Goal: Check status: Verify the current state of an ongoing process or item

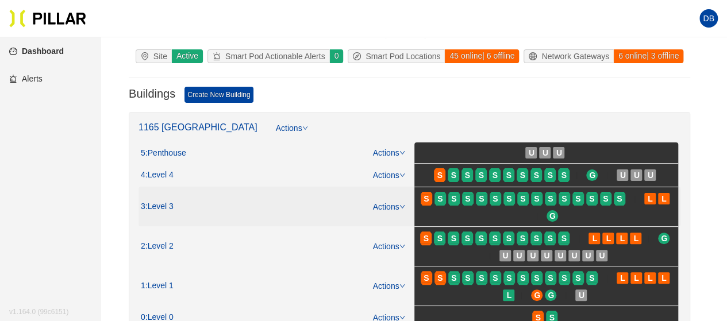
scroll to position [115, 0]
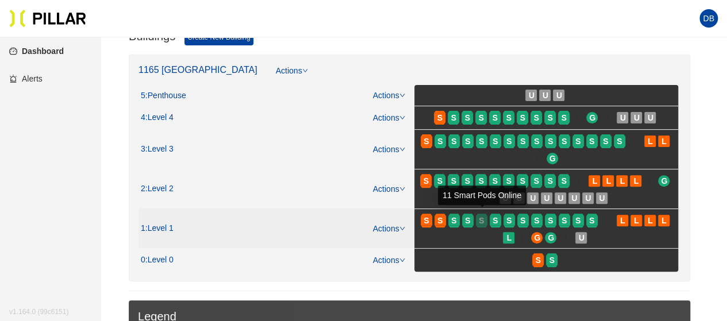
click at [482, 221] on span "S" at bounding box center [481, 220] width 5 height 13
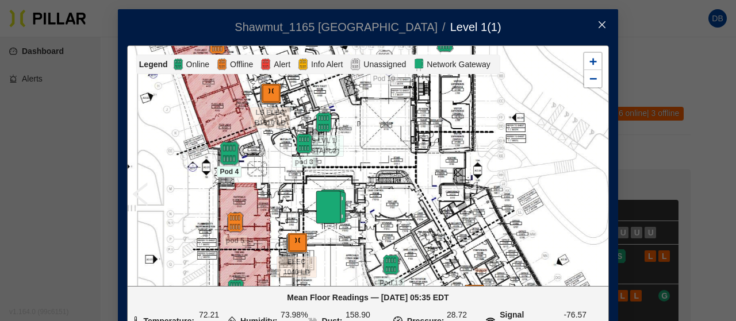
click at [219, 157] on img at bounding box center [229, 153] width 25 height 25
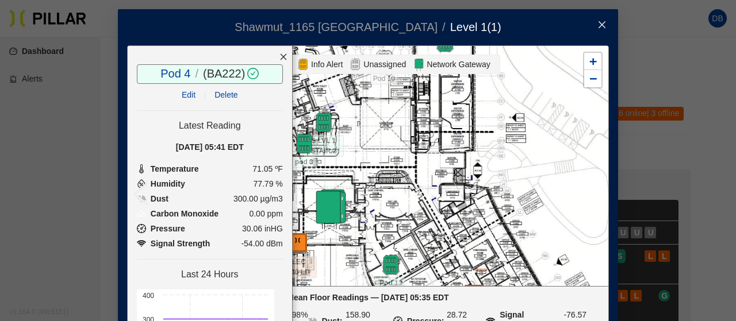
click at [275, 61] on div at bounding box center [283, 57] width 17 height 22
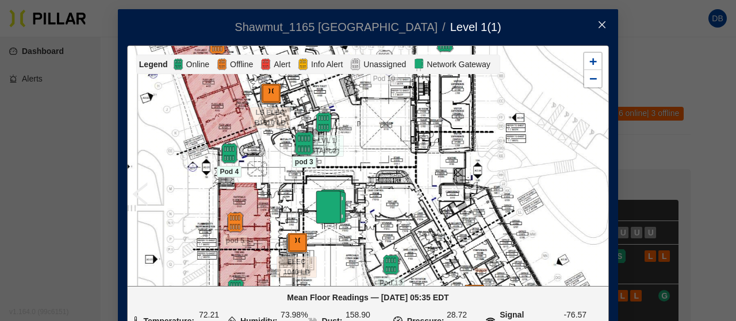
click at [293, 142] on img at bounding box center [303, 144] width 25 height 25
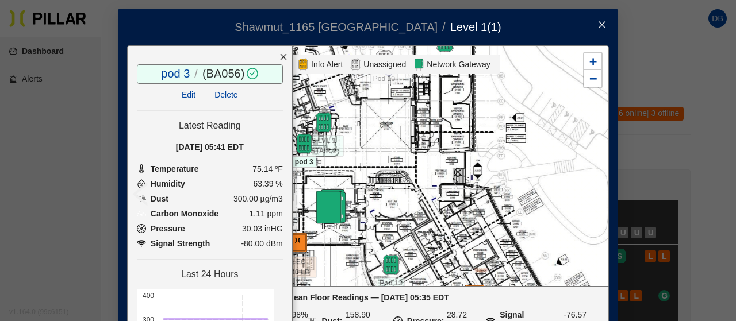
click at [279, 53] on icon "close" at bounding box center [283, 57] width 8 height 8
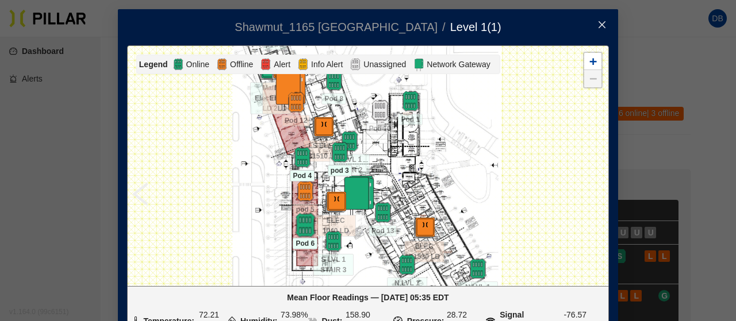
click at [296, 228] on img at bounding box center [305, 225] width 25 height 25
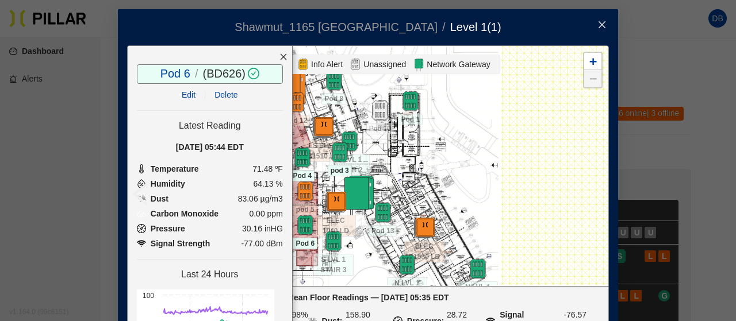
click at [279, 59] on icon "close" at bounding box center [283, 57] width 8 height 8
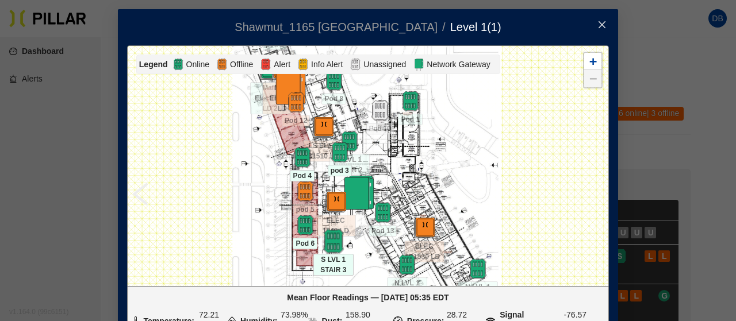
click at [326, 239] on img at bounding box center [333, 241] width 25 height 25
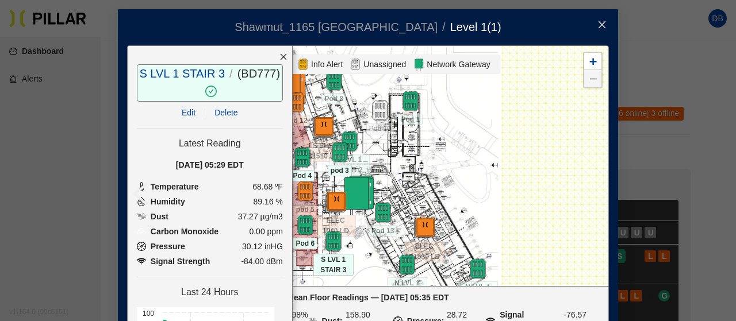
click at [279, 55] on icon "close" at bounding box center [283, 57] width 8 height 8
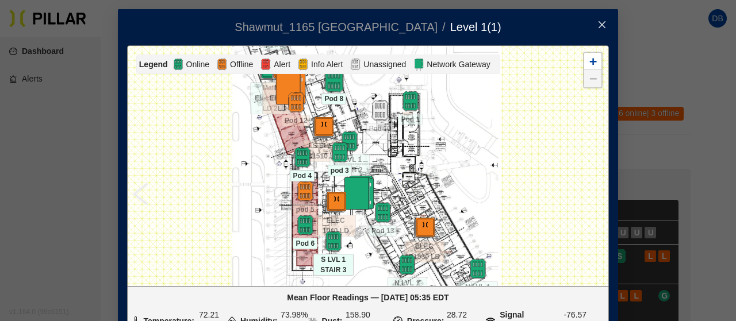
click at [324, 82] on img at bounding box center [333, 80] width 25 height 25
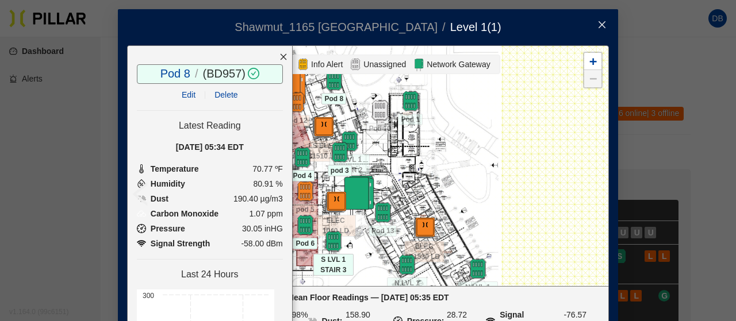
click at [279, 59] on icon "close" at bounding box center [283, 57] width 8 height 8
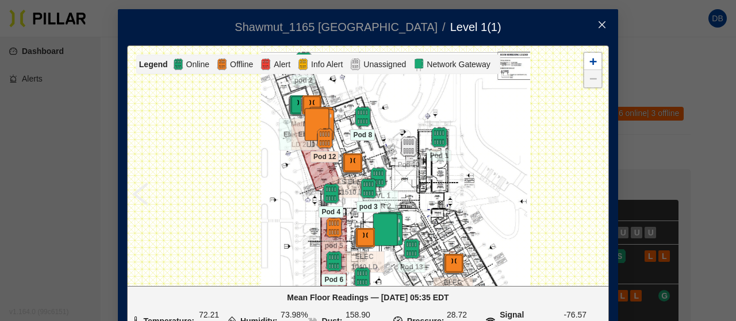
drag, startPoint x: 307, startPoint y: 102, endPoint x: 334, endPoint y: 137, distance: 45.1
click at [334, 137] on div at bounding box center [325, 138] width 40 height 21
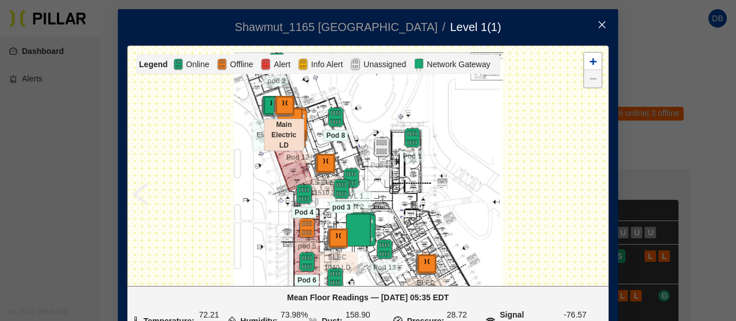
click at [264, 102] on div at bounding box center [284, 106] width 40 height 21
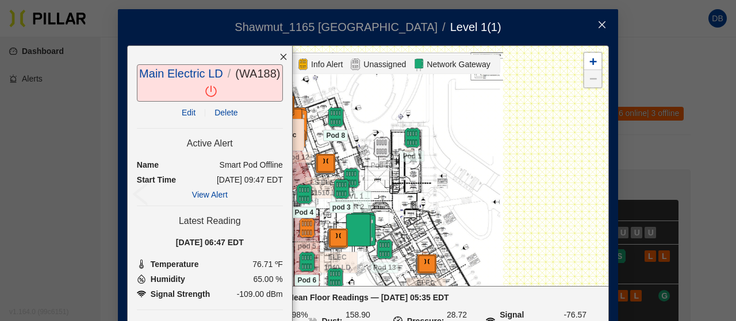
click at [279, 57] on icon "close" at bounding box center [283, 57] width 8 height 8
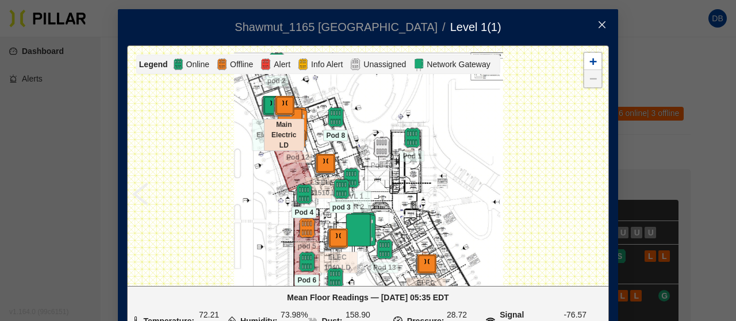
drag, startPoint x: 311, startPoint y: 83, endPoint x: 318, endPoint y: 116, distance: 33.5
click at [318, 116] on div at bounding box center [368, 166] width 480 height 240
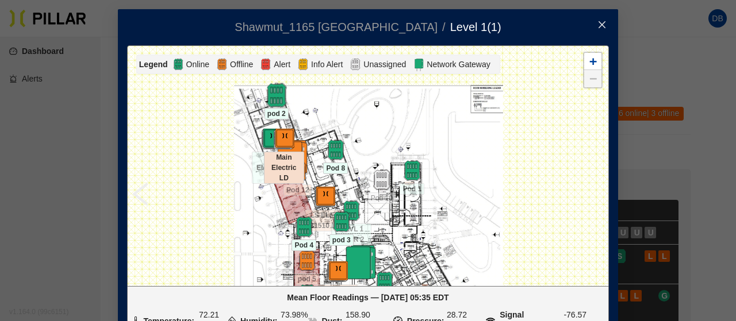
click at [266, 90] on img at bounding box center [276, 95] width 25 height 25
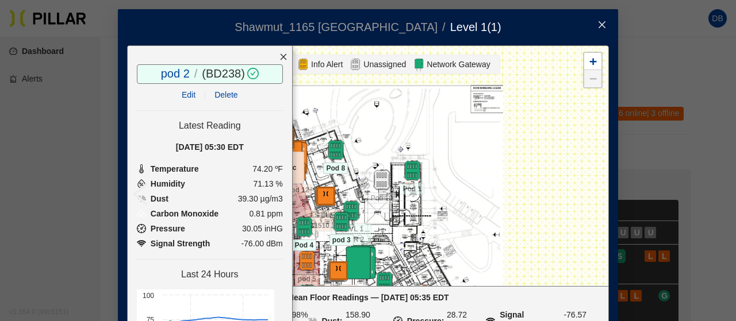
click at [279, 55] on icon "close" at bounding box center [283, 57] width 8 height 8
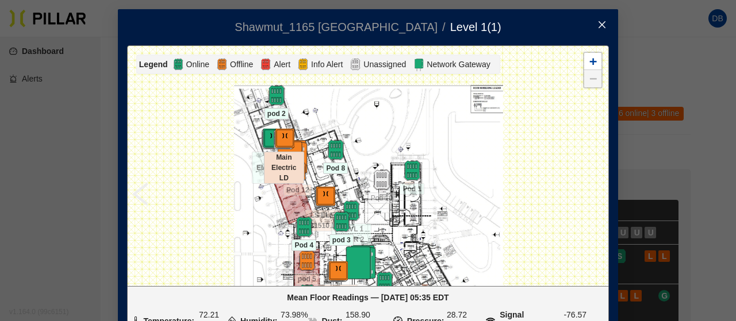
click at [599, 21] on icon "close" at bounding box center [601, 24] width 9 height 9
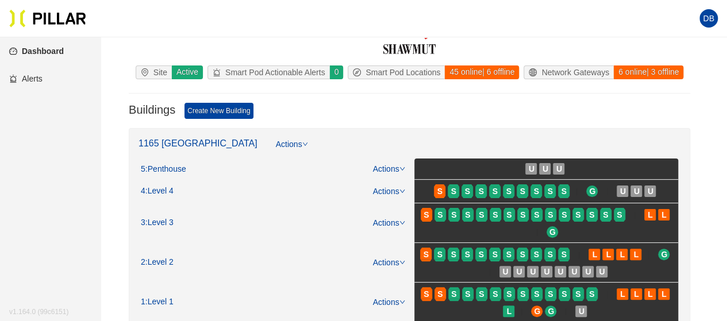
scroll to position [57, 0]
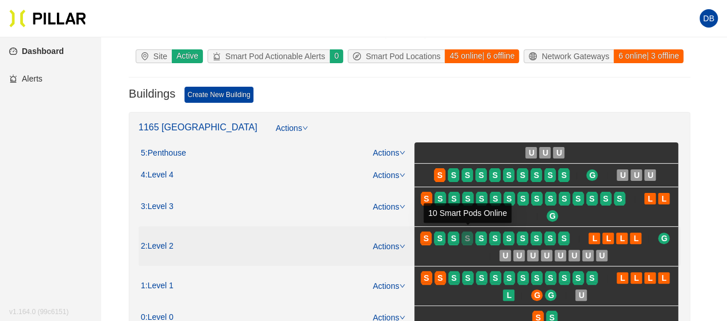
click at [471, 237] on div "S" at bounding box center [467, 238] width 11 height 9
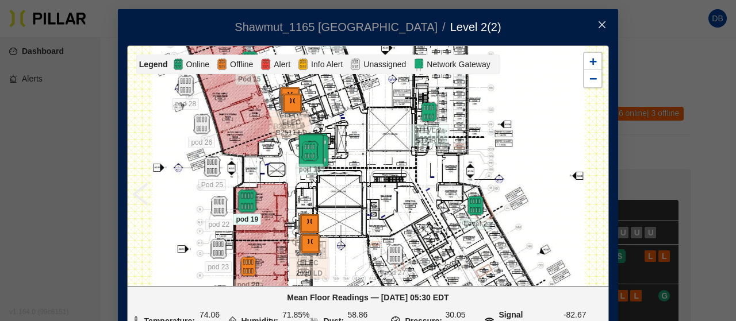
click at [241, 199] on img at bounding box center [246, 201] width 25 height 25
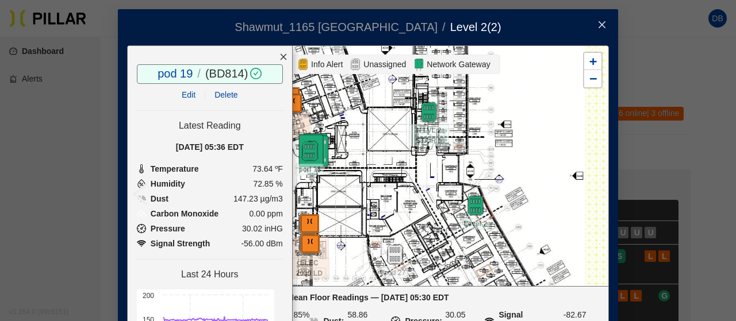
click at [280, 54] on icon "close" at bounding box center [283, 57] width 6 height 6
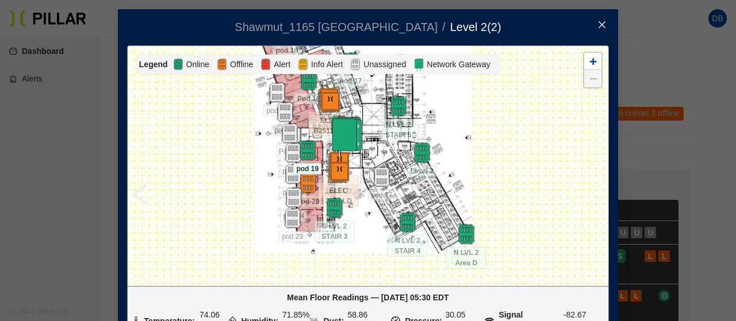
drag, startPoint x: 354, startPoint y: 182, endPoint x: 352, endPoint y: 144, distance: 37.4
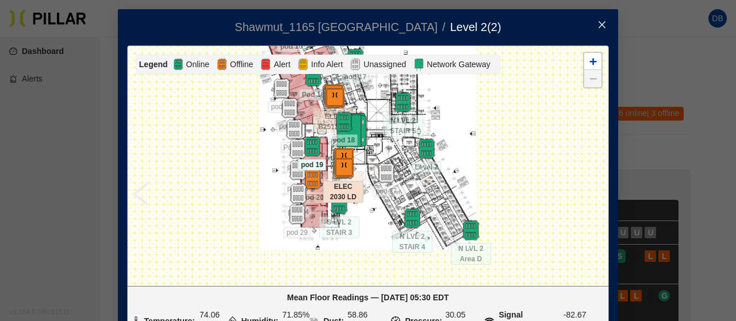
click at [333, 202] on span "ELEC 2030 LD" at bounding box center [343, 192] width 40 height 22
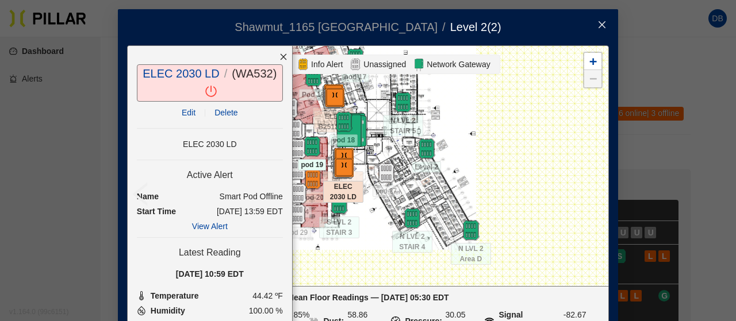
click at [333, 206] on img at bounding box center [339, 204] width 21 height 21
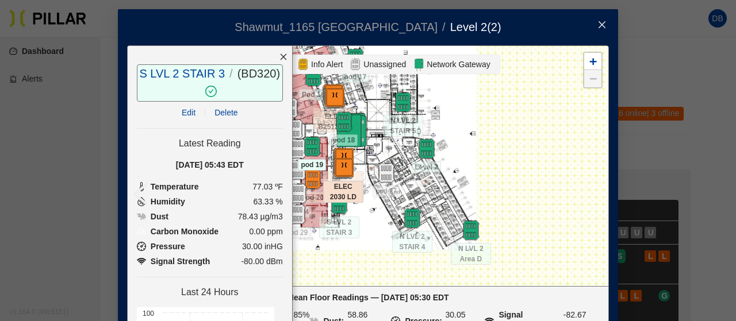
click at [275, 49] on div at bounding box center [283, 57] width 17 height 22
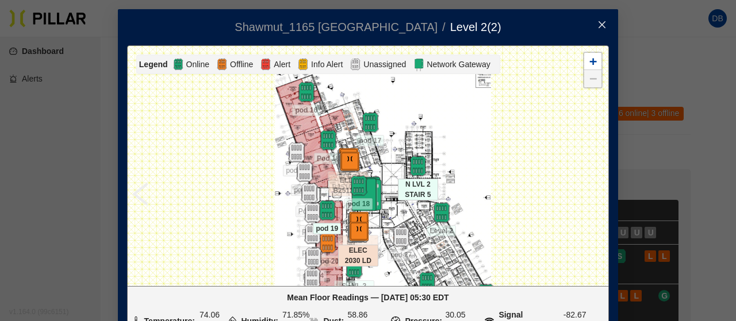
drag, startPoint x: 386, startPoint y: 104, endPoint x: 395, endPoint y: 163, distance: 59.3
click at [400, 163] on div at bounding box center [418, 166] width 40 height 21
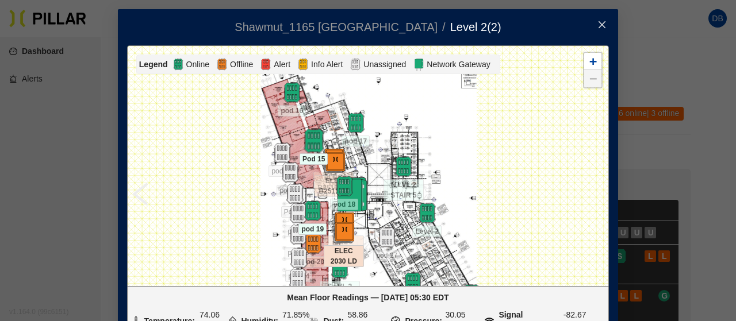
click at [312, 136] on img at bounding box center [313, 141] width 25 height 25
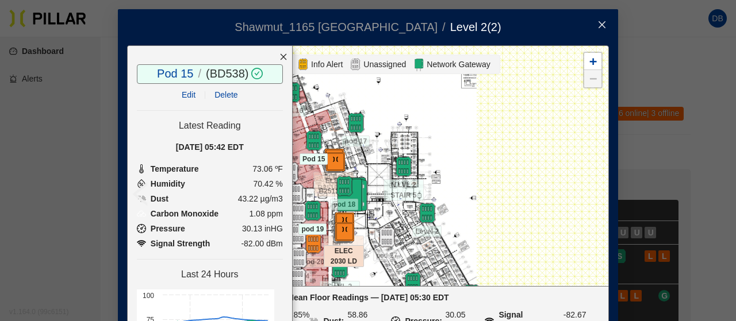
drag, startPoint x: 268, startPoint y: 57, endPoint x: 276, endPoint y: 75, distance: 19.5
click at [275, 61] on div at bounding box center [283, 57] width 17 height 22
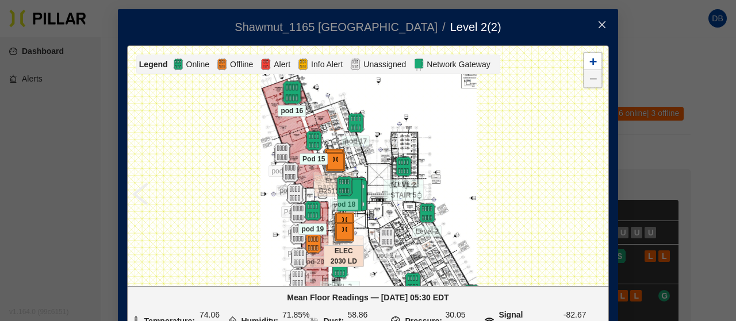
click at [287, 94] on img at bounding box center [291, 92] width 25 height 25
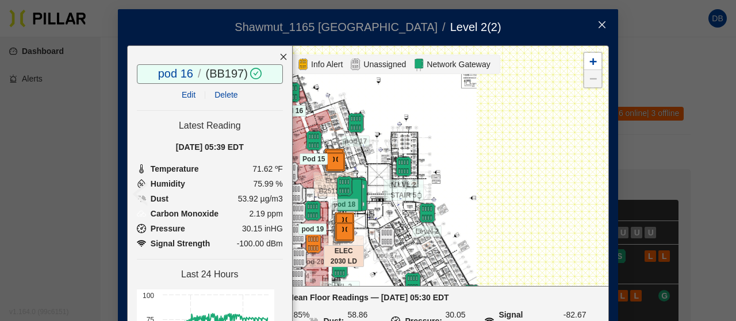
click at [280, 58] on icon "close" at bounding box center [283, 57] width 6 height 6
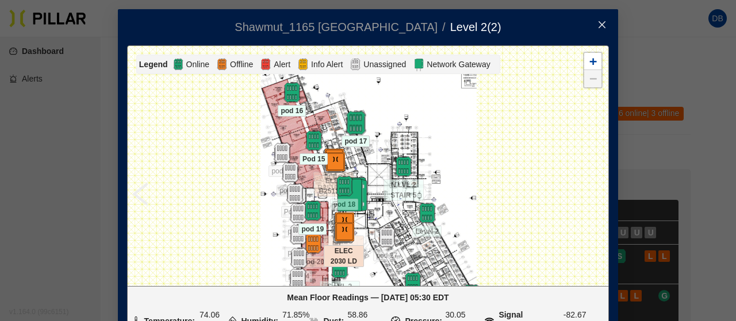
click at [347, 121] on img at bounding box center [355, 123] width 25 height 25
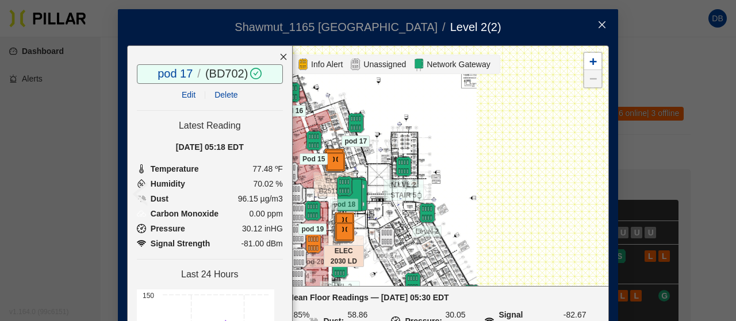
click at [279, 56] on icon "close" at bounding box center [283, 57] width 8 height 8
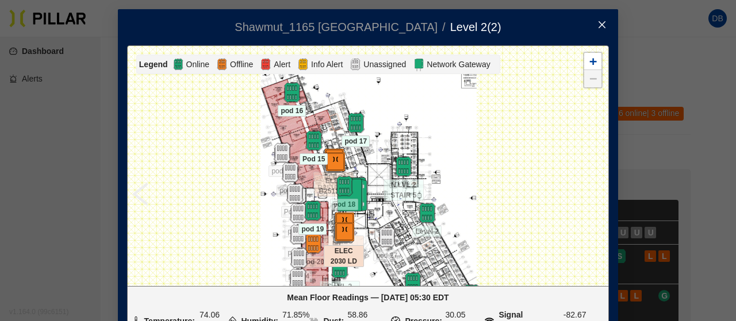
click at [598, 26] on icon "close" at bounding box center [601, 24] width 9 height 9
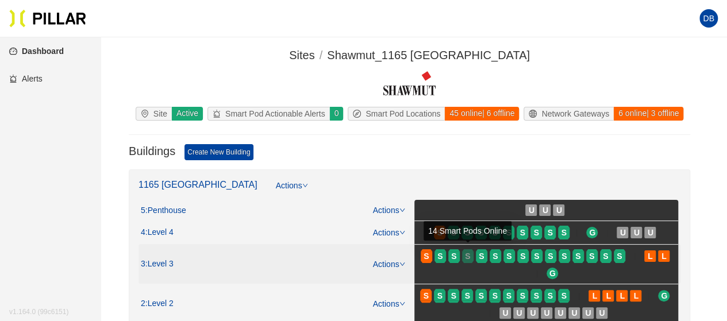
click at [470, 252] on div "S" at bounding box center [467, 256] width 11 height 9
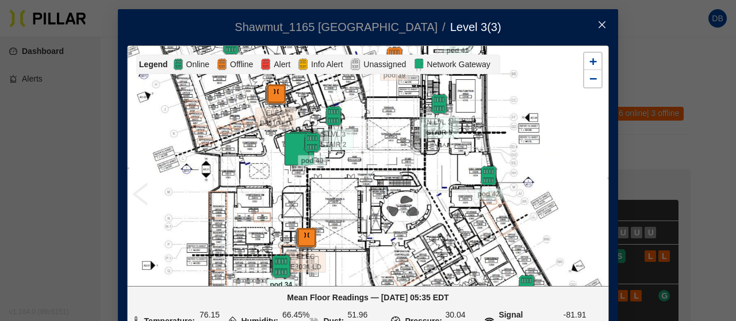
click at [270, 265] on img at bounding box center [280, 267] width 25 height 25
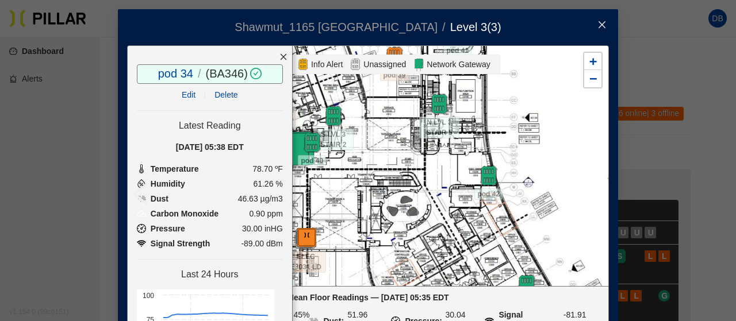
click at [279, 53] on icon "close" at bounding box center [283, 57] width 8 height 8
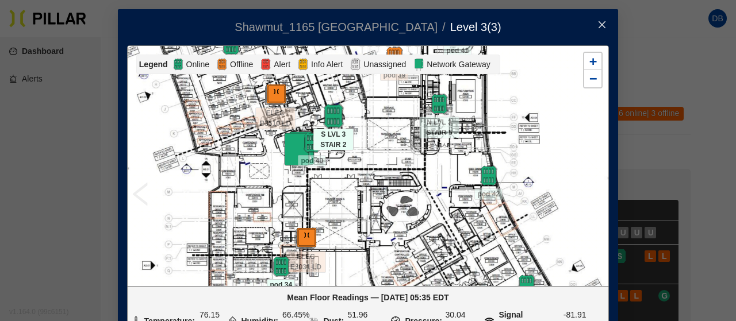
click at [329, 116] on img at bounding box center [333, 116] width 25 height 25
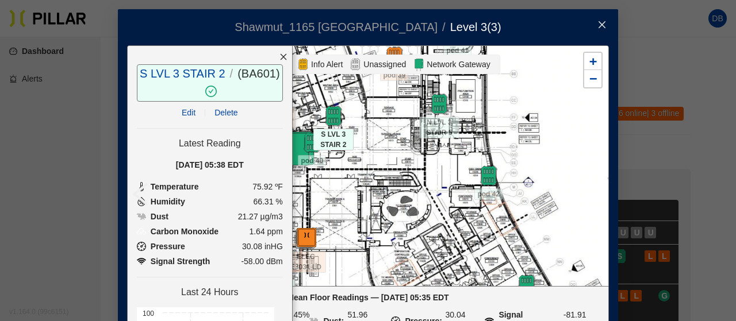
click at [280, 58] on icon "close" at bounding box center [283, 57] width 6 height 6
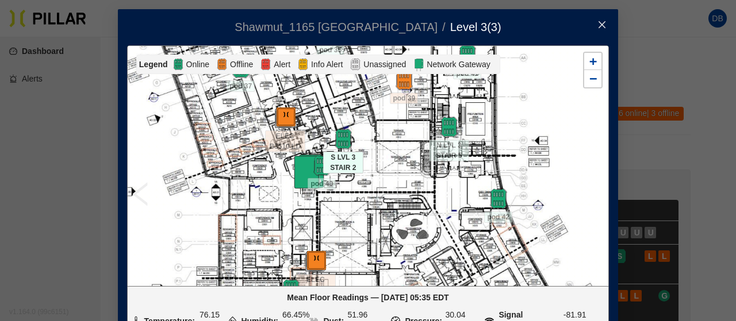
drag, startPoint x: 236, startPoint y: 113, endPoint x: 259, endPoint y: 175, distance: 65.9
click at [259, 175] on div at bounding box center [368, 166] width 480 height 240
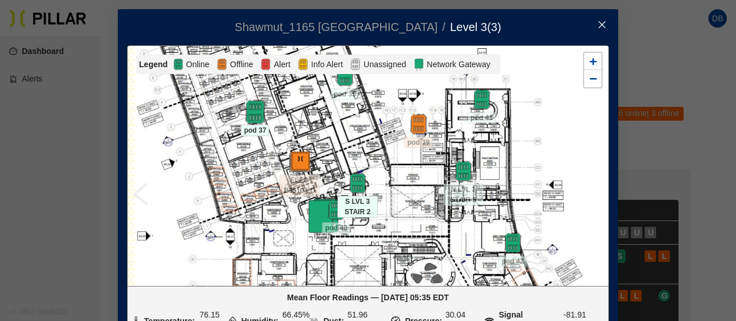
click at [244, 113] on img at bounding box center [255, 112] width 25 height 25
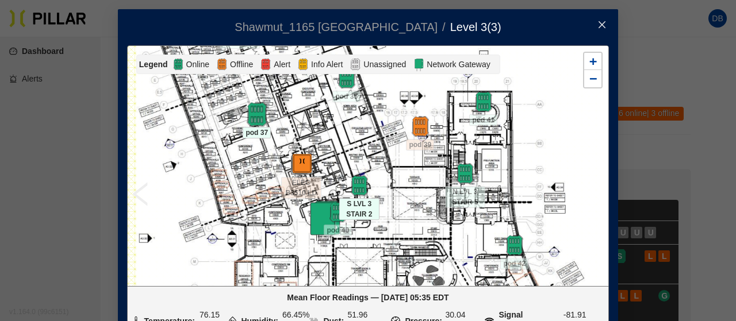
click at [249, 113] on img at bounding box center [256, 114] width 25 height 25
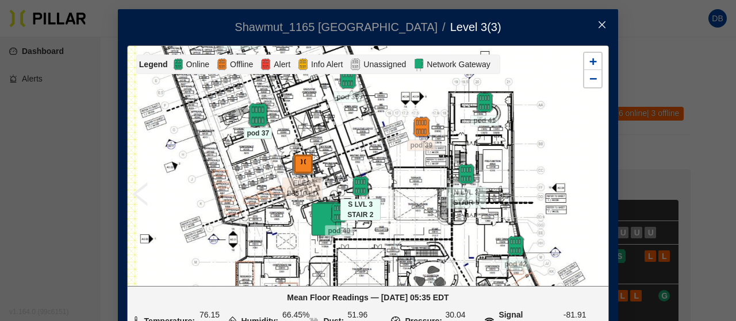
click at [252, 117] on img at bounding box center [257, 115] width 25 height 25
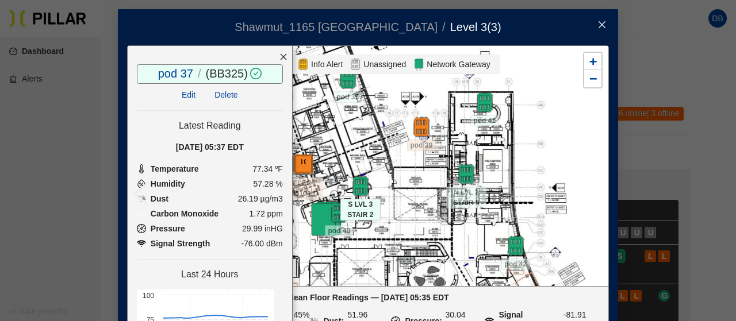
click at [279, 56] on icon "close" at bounding box center [283, 57] width 8 height 8
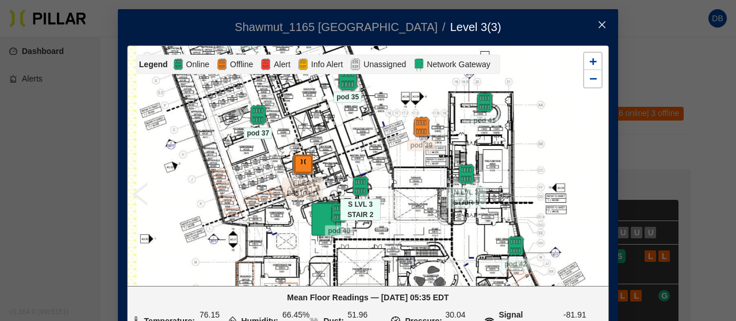
click at [345, 83] on img at bounding box center [347, 79] width 25 height 25
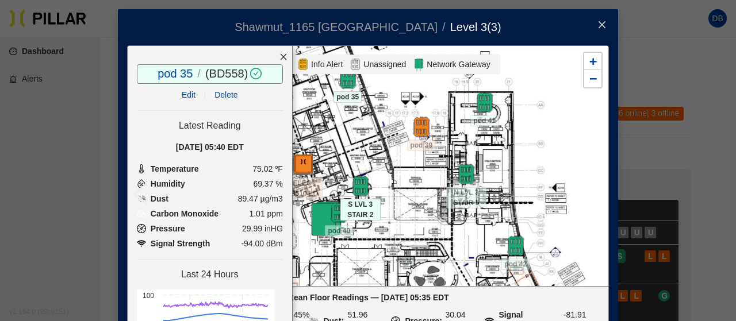
click at [279, 57] on icon "close" at bounding box center [283, 57] width 8 height 8
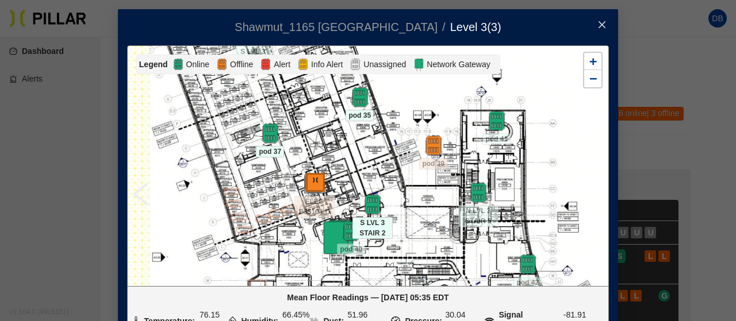
drag, startPoint x: 286, startPoint y: 118, endPoint x: 336, endPoint y: 206, distance: 100.9
click at [347, 212] on div at bounding box center [368, 166] width 480 height 240
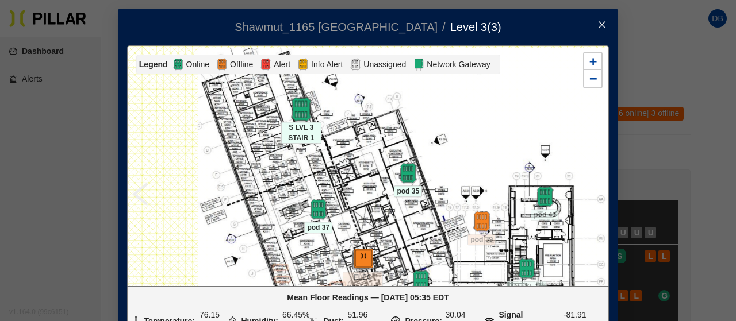
click at [294, 106] on img at bounding box center [301, 109] width 25 height 25
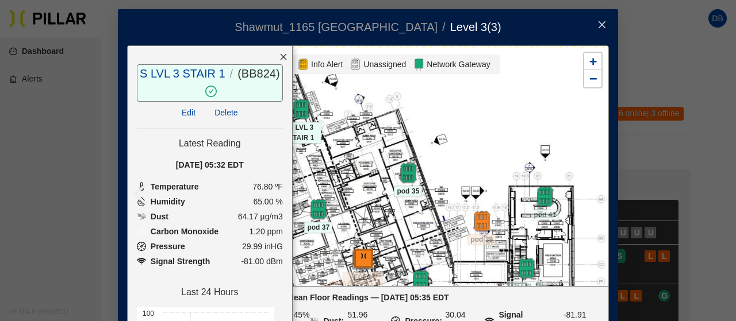
drag, startPoint x: 270, startPoint y: 62, endPoint x: 288, endPoint y: 90, distance: 33.3
click at [275, 63] on div at bounding box center [283, 57] width 17 height 22
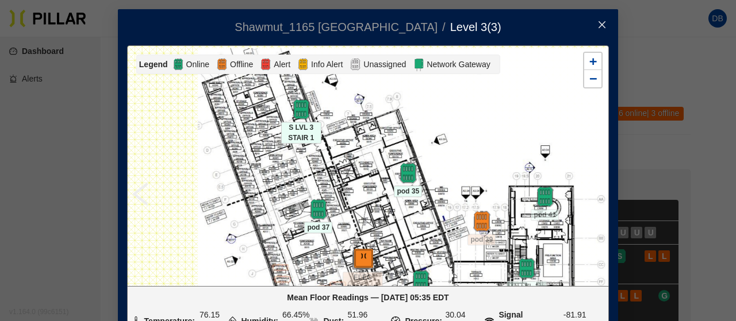
drag, startPoint x: 340, startPoint y: 174, endPoint x: 295, endPoint y: 54, distance: 128.0
click at [295, 56] on div "Legend Online Offline Alert Info Alert Unassigned Network Gateway ELEC B3510 LD…" at bounding box center [368, 191] width 482 height 293
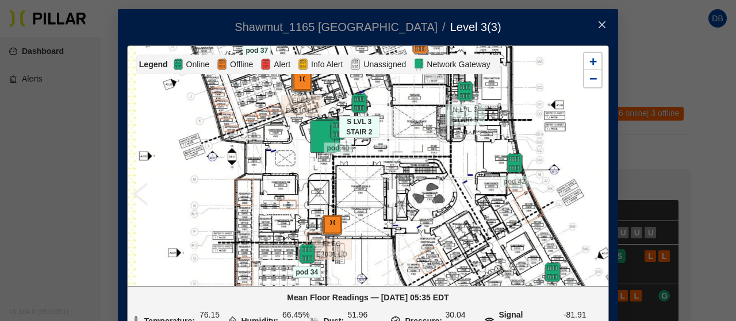
drag, startPoint x: 302, startPoint y: 176, endPoint x: 286, endPoint y: 125, distance: 54.0
click at [292, 141] on div at bounding box center [368, 166] width 480 height 240
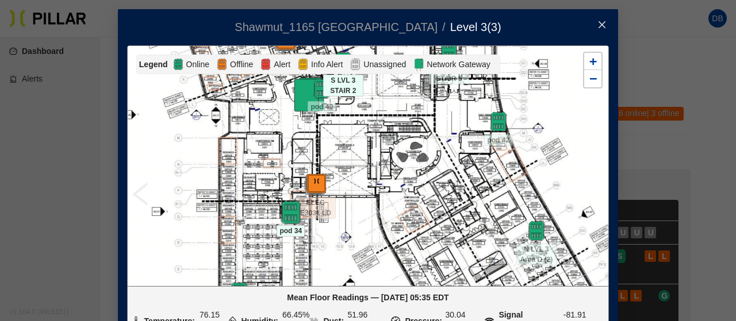
click at [290, 207] on img at bounding box center [290, 213] width 25 height 25
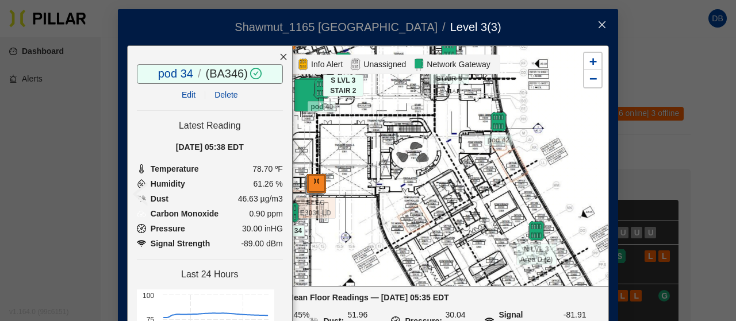
click at [279, 54] on icon "close" at bounding box center [283, 57] width 8 height 8
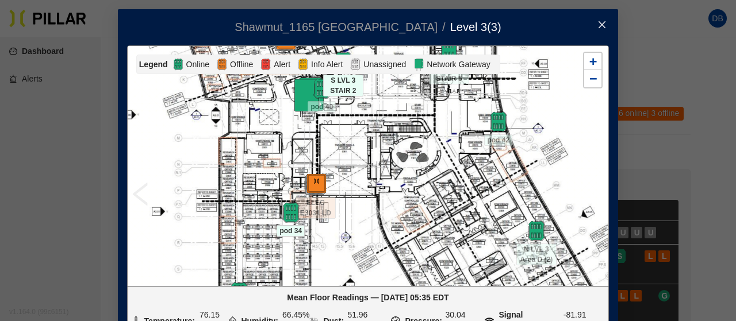
click at [601, 17] on span "Close" at bounding box center [602, 25] width 32 height 32
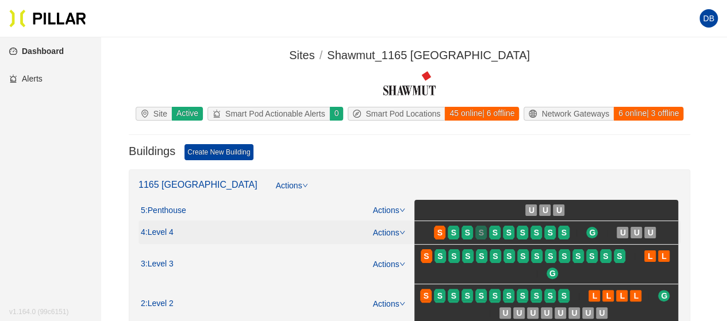
click at [483, 227] on span "S" at bounding box center [481, 232] width 5 height 13
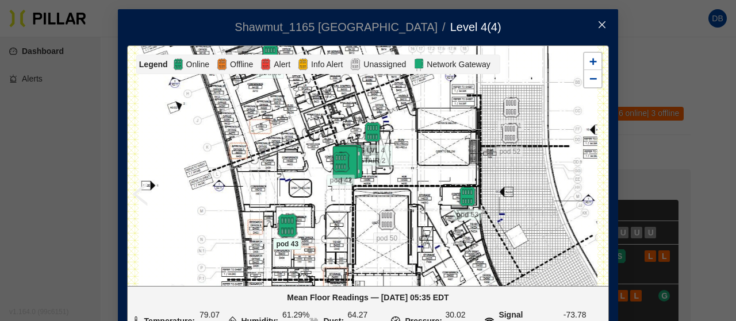
click at [286, 228] on img at bounding box center [287, 226] width 25 height 25
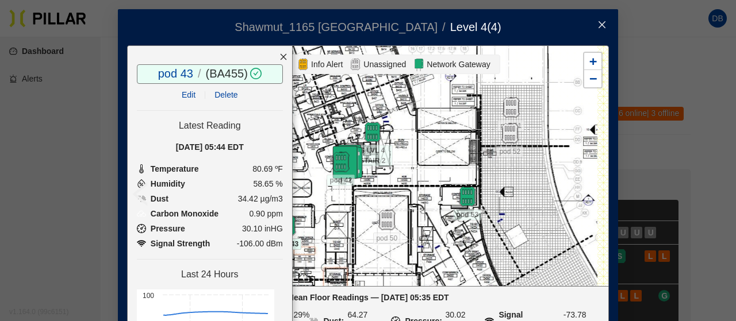
drag, startPoint x: 267, startPoint y: 53, endPoint x: 278, endPoint y: 71, distance: 21.2
click at [279, 53] on icon "close" at bounding box center [283, 57] width 8 height 8
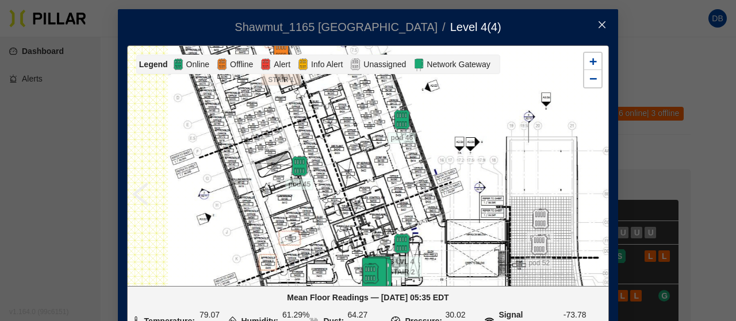
drag, startPoint x: 305, startPoint y: 109, endPoint x: 300, endPoint y: 194, distance: 85.2
click at [330, 211] on div at bounding box center [368, 166] width 480 height 240
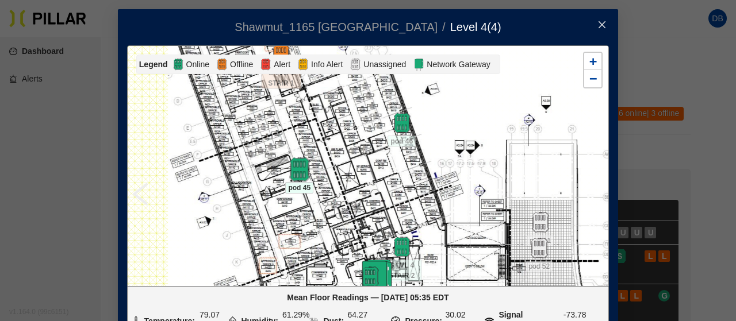
click at [291, 172] on img at bounding box center [299, 169] width 25 height 25
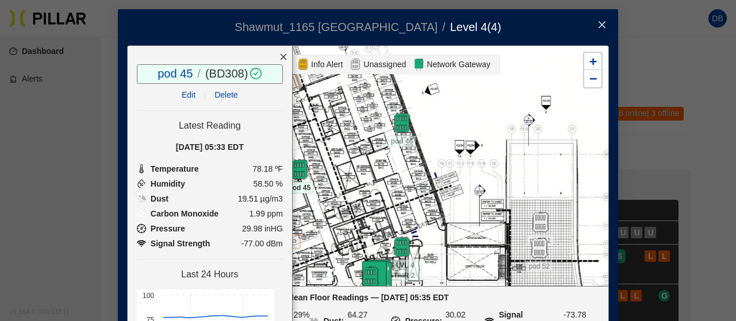
click at [279, 56] on icon "close" at bounding box center [283, 57] width 8 height 8
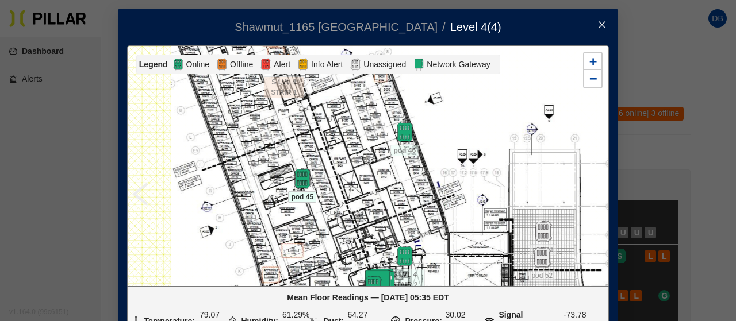
drag, startPoint x: 313, startPoint y: 130, endPoint x: 325, endPoint y: 176, distance: 46.8
click at [325, 176] on div at bounding box center [368, 166] width 480 height 240
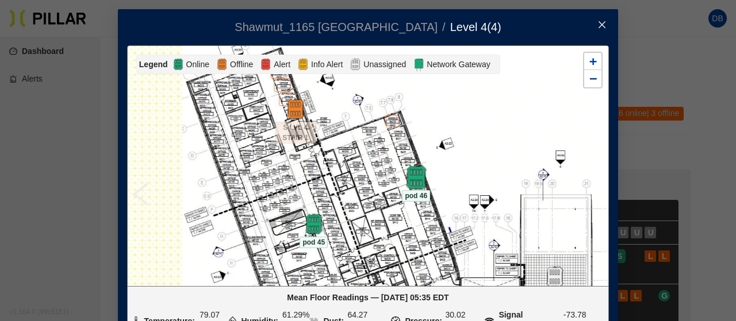
click at [409, 171] on img at bounding box center [415, 178] width 25 height 25
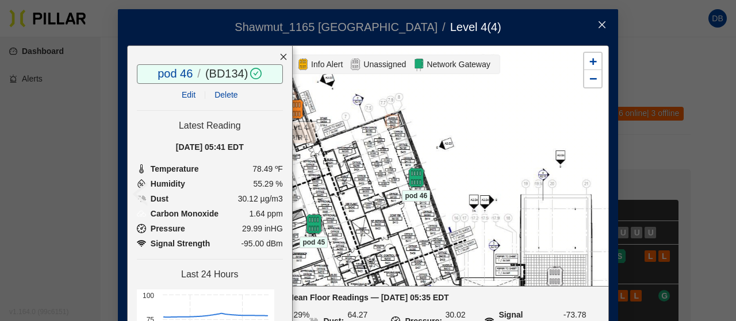
drag, startPoint x: 271, startPoint y: 58, endPoint x: 511, endPoint y: 43, distance: 240.7
click at [277, 61] on div at bounding box center [283, 57] width 17 height 22
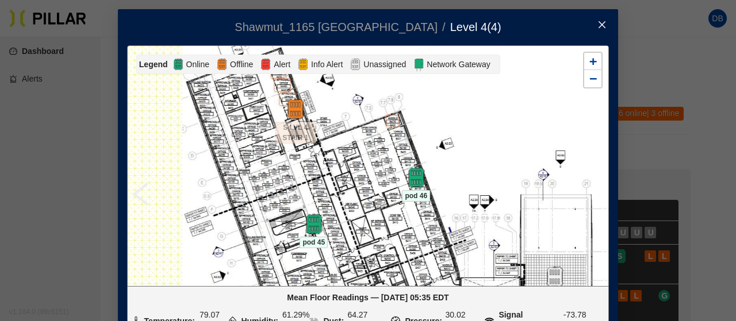
click at [599, 26] on icon "close" at bounding box center [601, 24] width 9 height 9
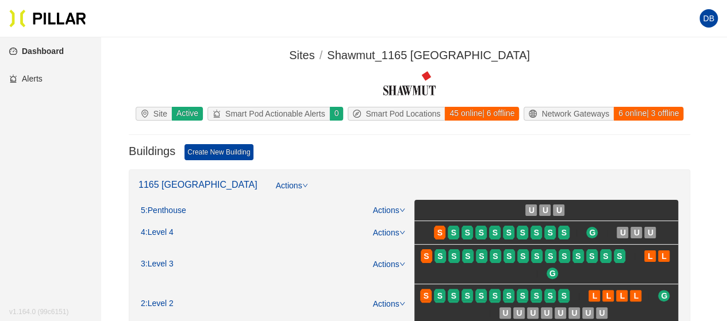
click at [302, 183] on icon "down" at bounding box center [305, 186] width 6 height 6
